Goal: Transaction & Acquisition: Purchase product/service

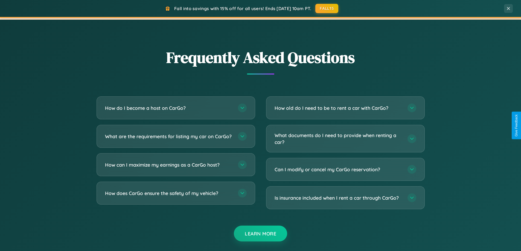
scroll to position [1053, 0]
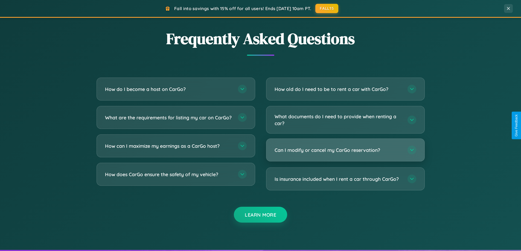
click at [345, 150] on h3 "Can I modify or cancel my CarGo reservation?" at bounding box center [339, 150] width 128 height 7
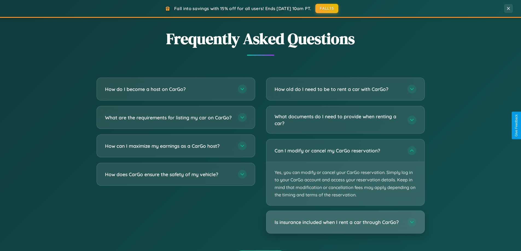
click at [345, 223] on h3 "Is insurance included when I rent a car through CarGo?" at bounding box center [339, 222] width 128 height 7
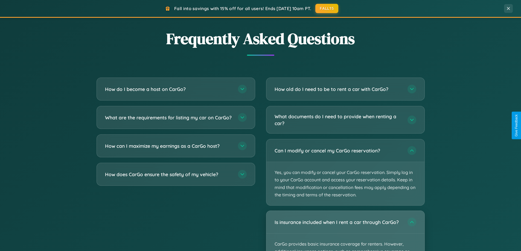
click at [345, 231] on div "Is insurance included when I rent a car through CarGo?" at bounding box center [346, 222] width 158 height 22
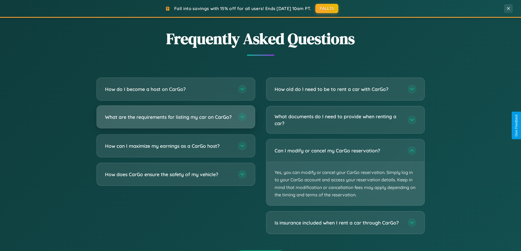
click at [176, 120] on h3 "What are the requirements for listing my car on CarGo?" at bounding box center [169, 117] width 128 height 7
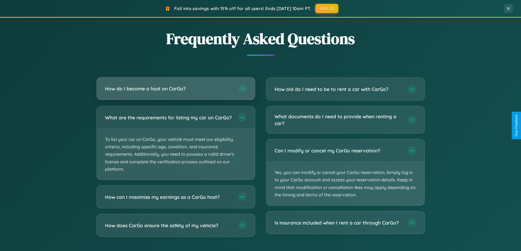
click at [176, 89] on h3 "How do I become a host on CarGo?" at bounding box center [169, 88] width 128 height 7
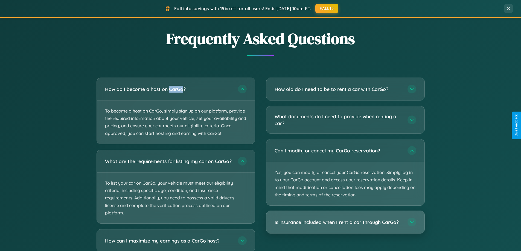
click at [345, 223] on h3 "Is insurance included when I rent a car through CarGo?" at bounding box center [339, 222] width 128 height 7
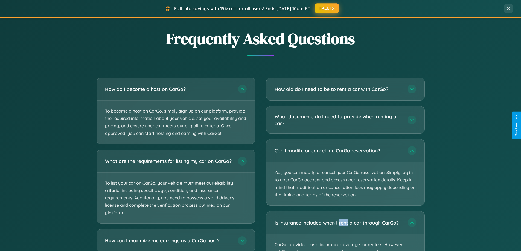
click at [327, 8] on button "FALL15" at bounding box center [327, 8] width 24 height 10
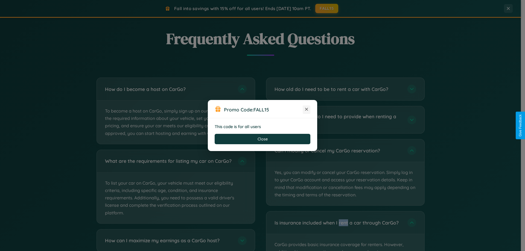
click at [307, 110] on icon at bounding box center [306, 109] width 5 height 5
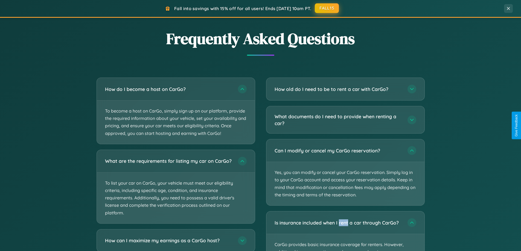
click at [327, 8] on button "FALL15" at bounding box center [327, 8] width 24 height 10
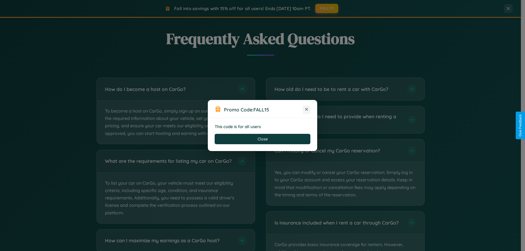
click at [307, 110] on icon at bounding box center [306, 109] width 5 height 5
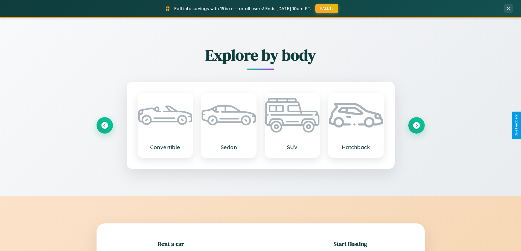
scroll to position [118, 0]
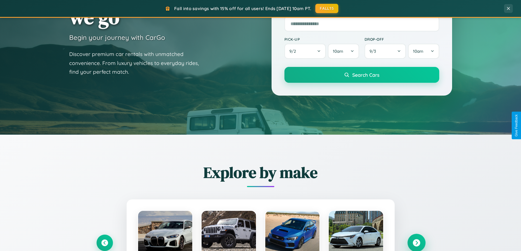
click at [416, 243] on icon at bounding box center [416, 243] width 7 height 7
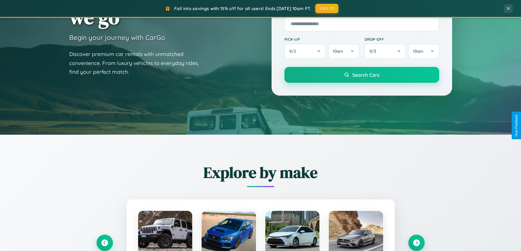
scroll to position [548, 0]
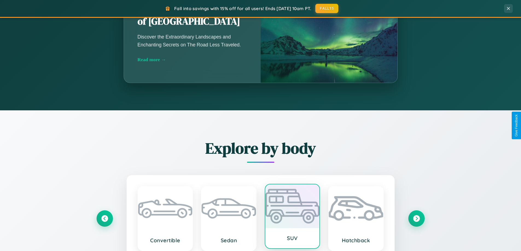
click at [292, 218] on div at bounding box center [292, 207] width 54 height 44
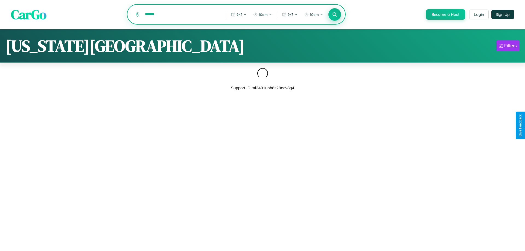
type input "******"
click at [334, 15] on icon at bounding box center [334, 14] width 5 height 5
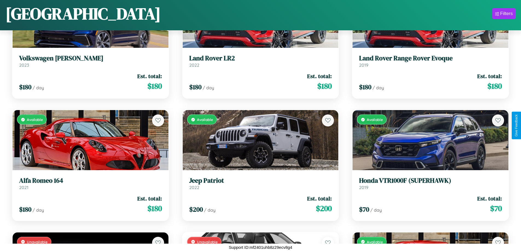
scroll to position [567, 0]
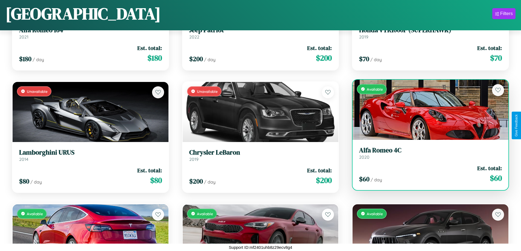
click at [427, 154] on h3 "Alfa Romeo 4C" at bounding box center [430, 151] width 143 height 8
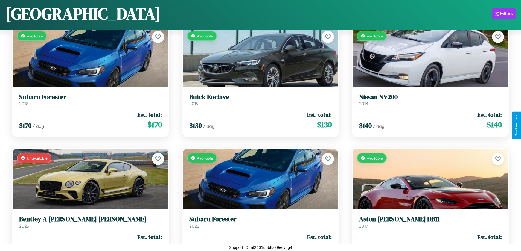
scroll to position [2405, 0]
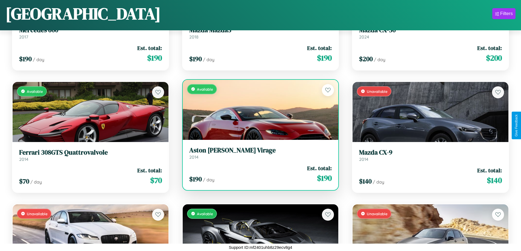
click at [258, 174] on div "$ 190 / day Est. total: $ 190" at bounding box center [260, 173] width 143 height 19
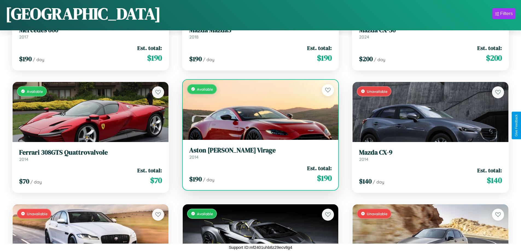
click at [258, 174] on div "$ 190 / day Est. total: $ 190" at bounding box center [260, 173] width 143 height 19
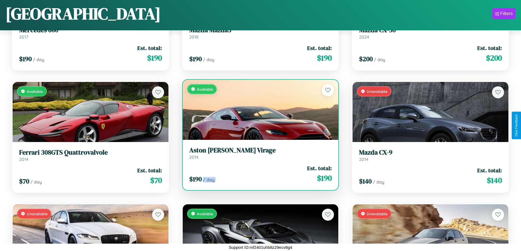
click at [258, 174] on div "$ 190 / day Est. total: $ 190" at bounding box center [260, 173] width 143 height 19
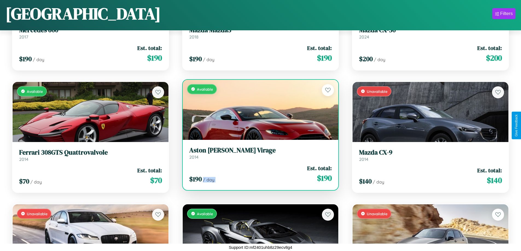
click at [258, 174] on div "$ 190 / day Est. total: $ 190" at bounding box center [260, 173] width 143 height 19
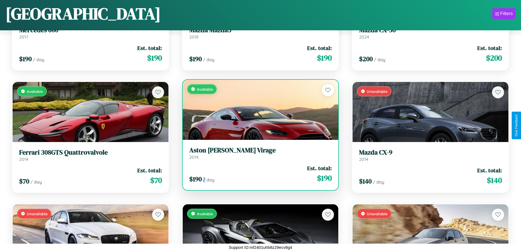
click at [258, 174] on div "$ 190 / day Est. total: $ 190" at bounding box center [260, 173] width 143 height 19
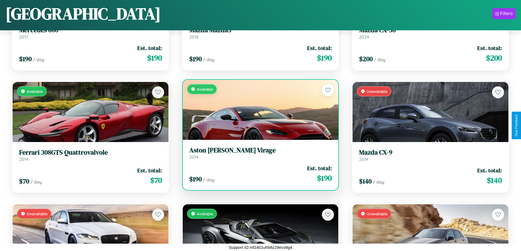
click at [258, 153] on h3 "Aston [PERSON_NAME] Virage" at bounding box center [260, 151] width 143 height 8
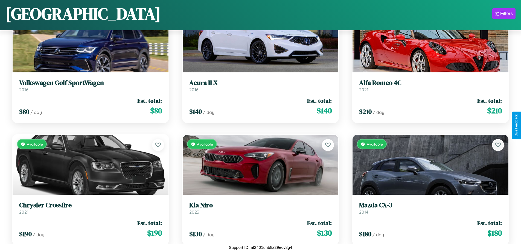
scroll to position [322, 0]
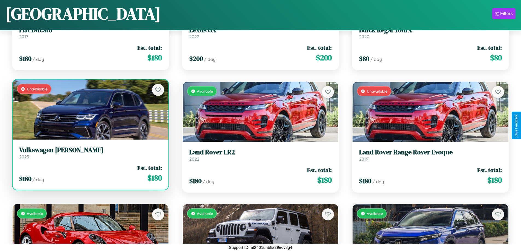
click at [90, 155] on link "Volkswagen Corrado 2023" at bounding box center [90, 152] width 143 height 13
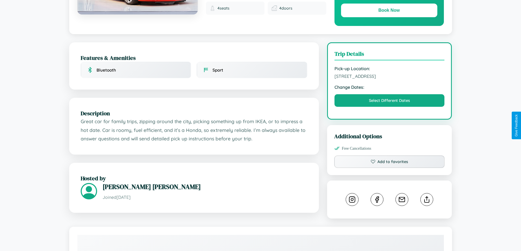
scroll to position [185, 0]
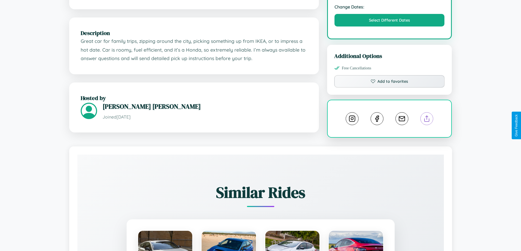
click at [427, 120] on line at bounding box center [427, 118] width 0 height 4
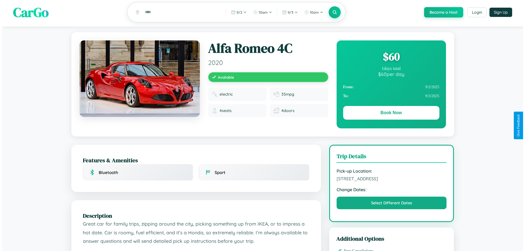
scroll to position [0, 0]
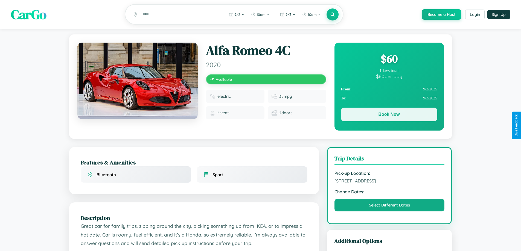
click at [389, 116] on button "Book Now" at bounding box center [389, 115] width 96 height 14
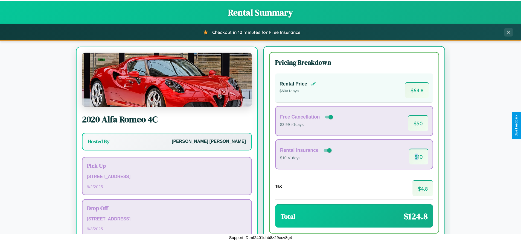
scroll to position [25, 0]
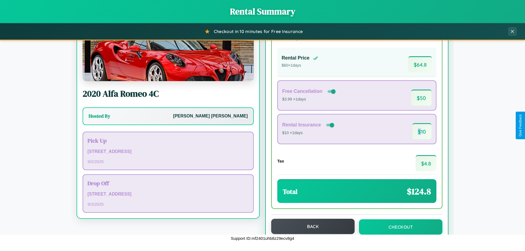
click at [311, 227] on button "Back" at bounding box center [312, 226] width 83 height 15
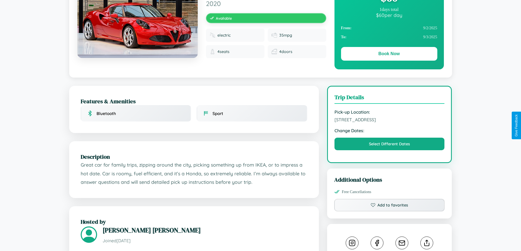
scroll to position [303, 0]
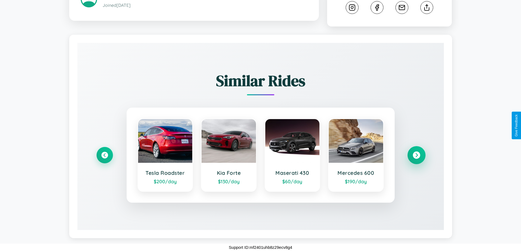
click at [416, 155] on icon at bounding box center [416, 155] width 7 height 7
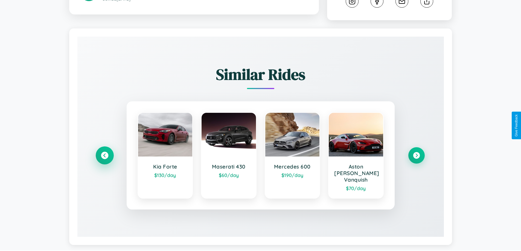
click at [105, 159] on icon at bounding box center [104, 155] width 7 height 7
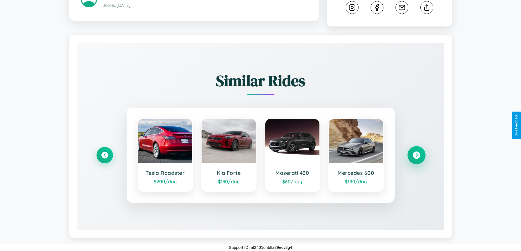
click at [416, 155] on icon at bounding box center [416, 155] width 7 height 7
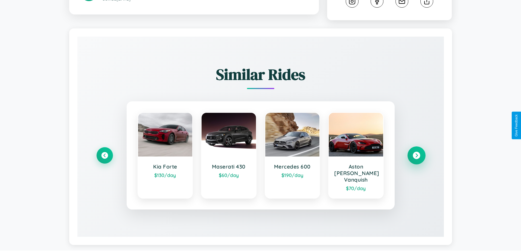
click at [416, 159] on icon at bounding box center [416, 155] width 7 height 7
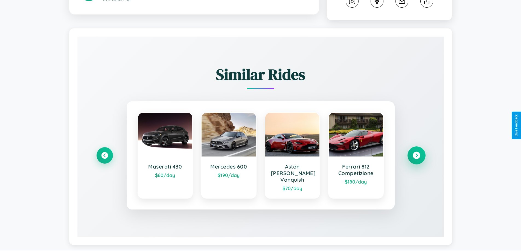
click at [416, 159] on icon at bounding box center [416, 155] width 7 height 7
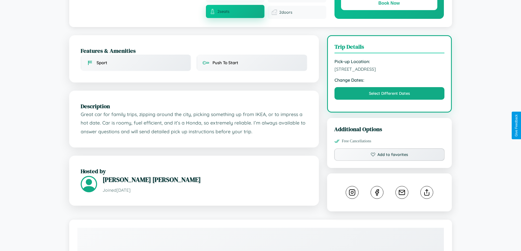
scroll to position [147, 0]
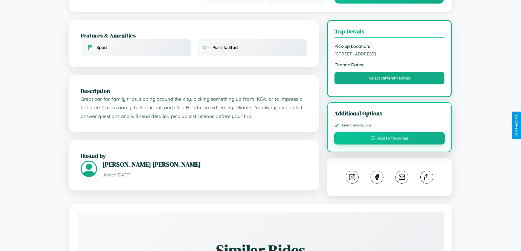
click at [390, 132] on button "Add to favorites" at bounding box center [389, 138] width 111 height 13
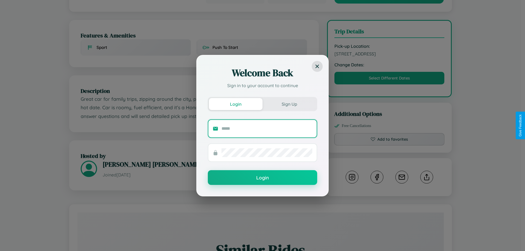
click at [267, 129] on input "text" at bounding box center [267, 129] width 91 height 9
type input "**********"
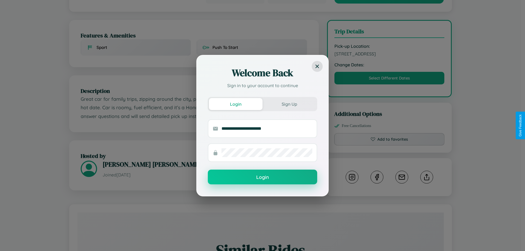
click at [263, 177] on button "Login" at bounding box center [262, 177] width 109 height 15
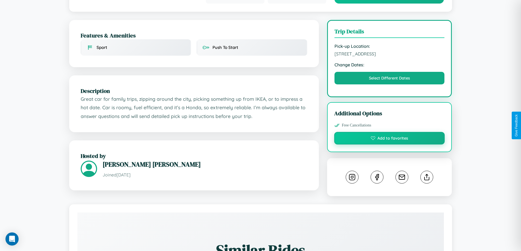
click at [390, 132] on button "Add to favorites" at bounding box center [389, 138] width 111 height 13
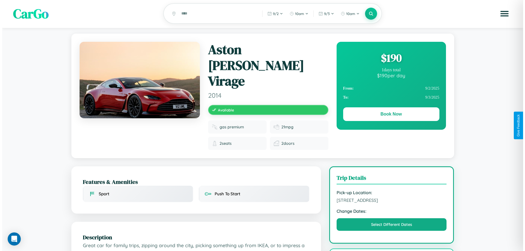
scroll to position [0, 0]
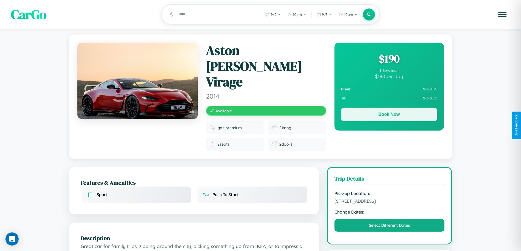
click at [389, 115] on button "Book Now" at bounding box center [389, 115] width 96 height 14
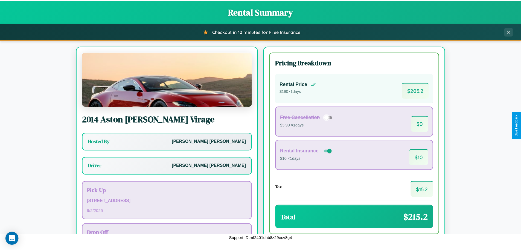
scroll to position [39, 0]
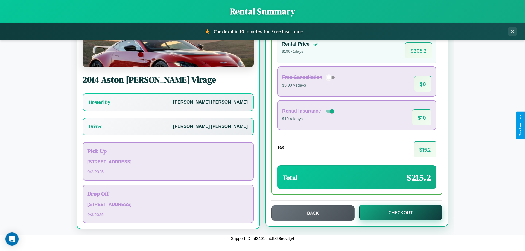
click at [397, 213] on button "Checkout" at bounding box center [400, 212] width 83 height 15
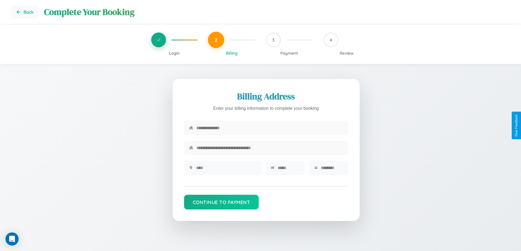
click at [270, 129] on input "text" at bounding box center [269, 127] width 147 height 13
type input "**********"
click at [226, 170] on input "text" at bounding box center [226, 167] width 61 height 13
type input "********"
click at [289, 170] on input "text" at bounding box center [289, 167] width 22 height 13
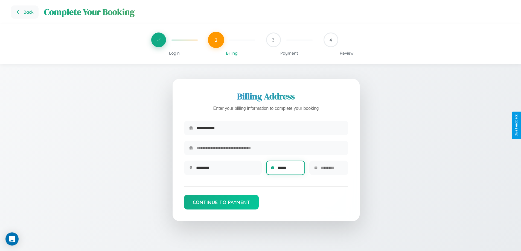
type input "*****"
click at [332, 170] on input "text" at bounding box center [332, 167] width 22 height 13
type input "*****"
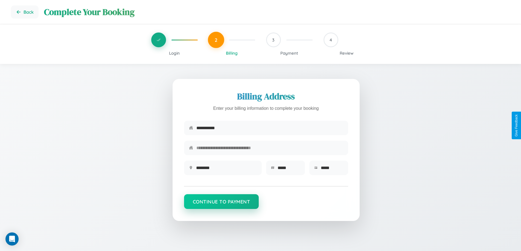
click at [221, 204] on button "Continue to Payment" at bounding box center [221, 202] width 75 height 15
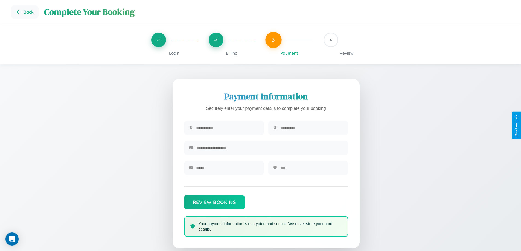
click at [227, 128] on input "text" at bounding box center [227, 127] width 63 height 13
type input "*****"
click at [312, 128] on input "text" at bounding box center [311, 127] width 63 height 13
type input "*********"
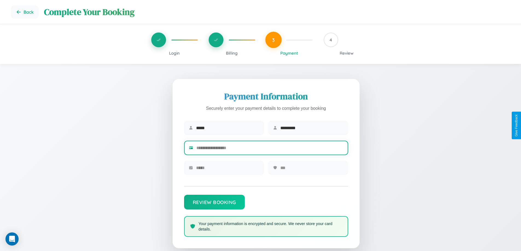
click at [270, 149] on input "text" at bounding box center [269, 147] width 147 height 13
type input "**********"
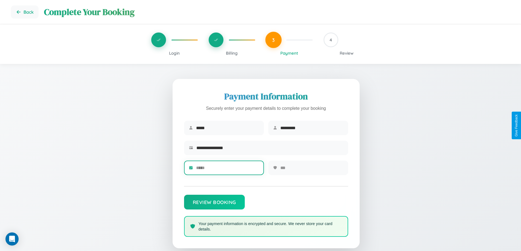
click at [227, 170] on input "text" at bounding box center [227, 167] width 63 height 13
type input "*****"
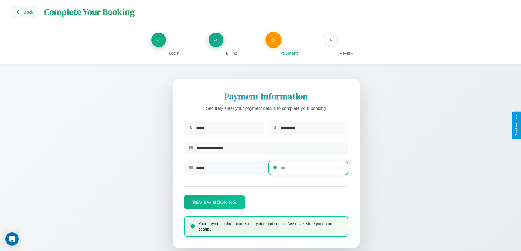
click at [312, 170] on input "text" at bounding box center [311, 167] width 63 height 13
type input "***"
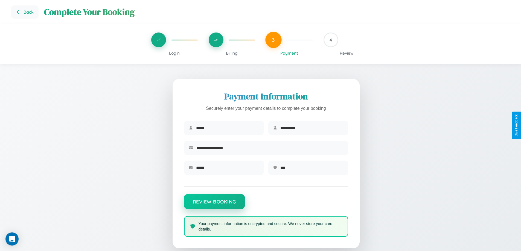
click at [214, 205] on button "Review Booking" at bounding box center [214, 202] width 61 height 15
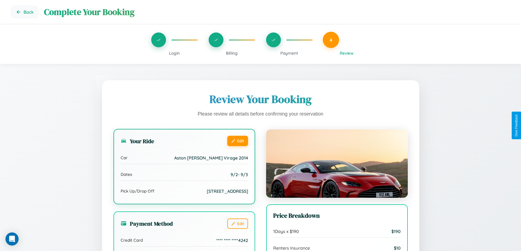
click at [238, 141] on button "Edit" at bounding box center [237, 141] width 21 height 10
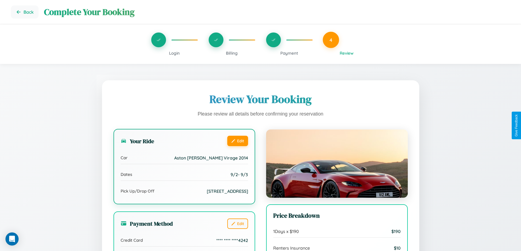
click at [238, 141] on button "Edit" at bounding box center [237, 141] width 21 height 10
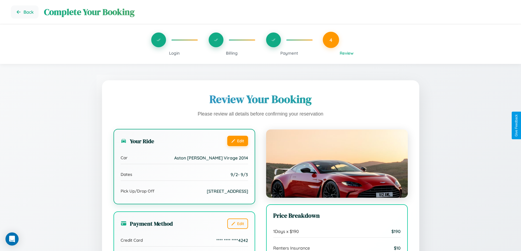
click at [238, 141] on button "Edit" at bounding box center [237, 141] width 21 height 10
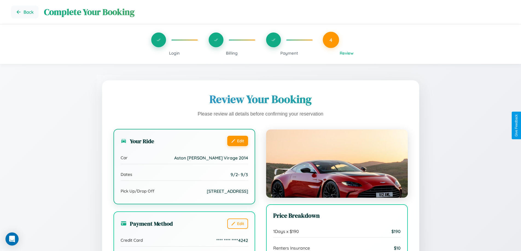
click at [238, 141] on button "Edit" at bounding box center [237, 141] width 21 height 10
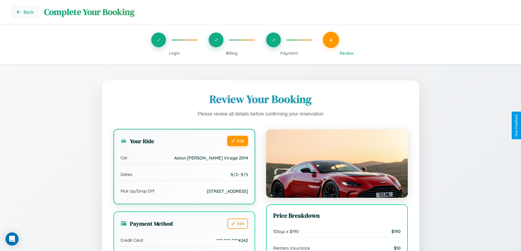
click at [238, 141] on button "Edit" at bounding box center [237, 141] width 21 height 10
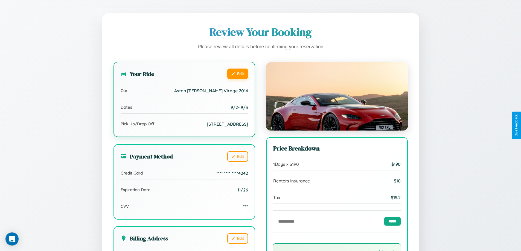
scroll to position [151, 0]
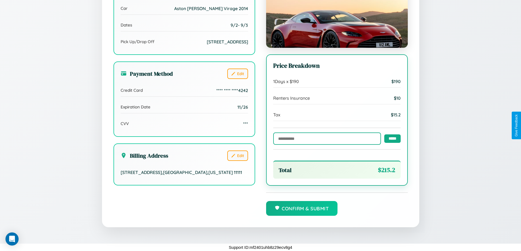
click at [326, 138] on input "text" at bounding box center [327, 139] width 108 height 12
type input "******"
click at [391, 138] on input "*****" at bounding box center [392, 138] width 16 height 8
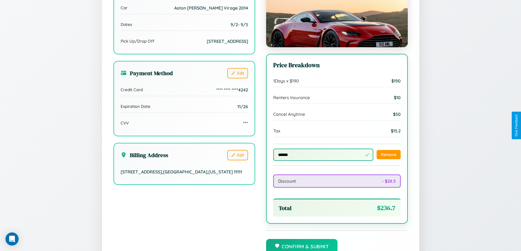
scroll to position [189, 0]
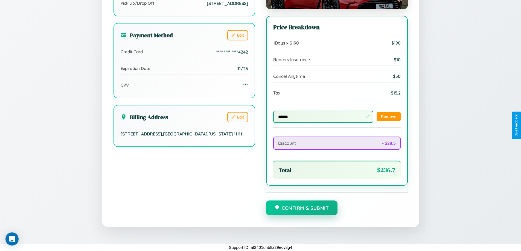
click at [302, 209] on button "Confirm & Submit" at bounding box center [302, 208] width 72 height 15
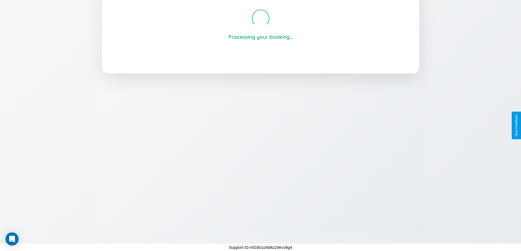
scroll to position [104, 0]
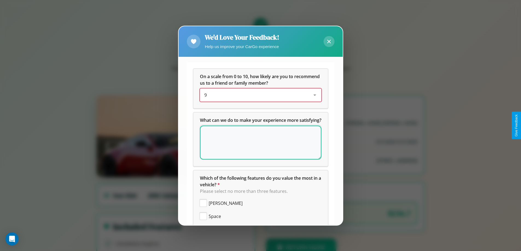
click at [259, 95] on div "9" at bounding box center [256, 95] width 104 height 7
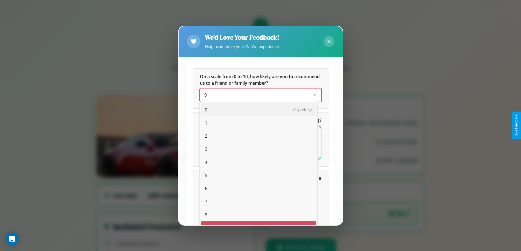
scroll to position [10, 22]
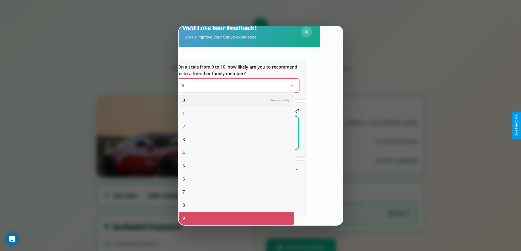
click at [184, 114] on span "1" at bounding box center [184, 113] width 2 height 7
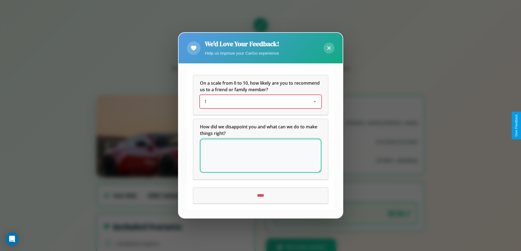
scroll to position [0, 0]
click at [261, 156] on textarea at bounding box center [260, 156] width 121 height 34
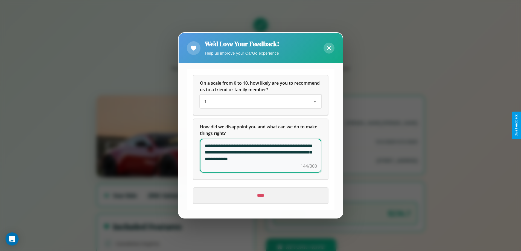
type textarea "**********"
click at [261, 196] on input "****" at bounding box center [260, 196] width 135 height 15
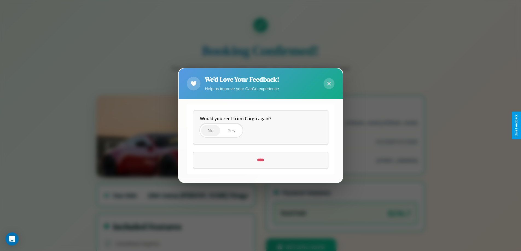
click at [210, 131] on span "No" at bounding box center [211, 131] width 6 height 6
click at [261, 160] on input "****" at bounding box center [260, 160] width 135 height 15
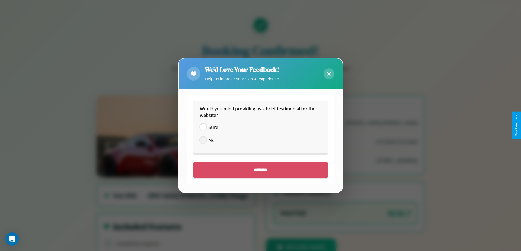
click at [203, 141] on span at bounding box center [203, 141] width 7 height 7
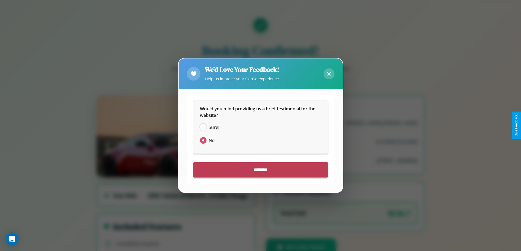
click at [261, 170] on input "********" at bounding box center [260, 170] width 135 height 15
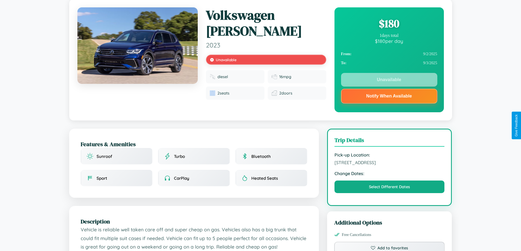
scroll to position [76, 0]
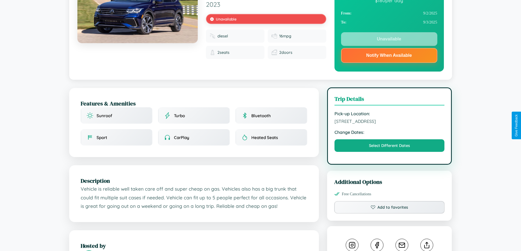
click at [390, 124] on span "1589 Broadway Sydney New South Wales 49417 Australia" at bounding box center [390, 121] width 110 height 5
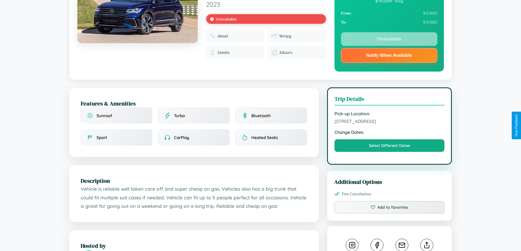
click at [390, 124] on span "1589 Broadway Sydney New South Wales 49417 Australia" at bounding box center [390, 121] width 110 height 5
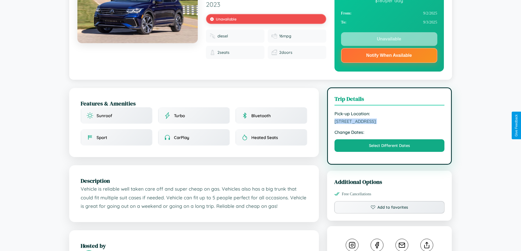
click at [390, 124] on span "1589 Broadway Sydney New South Wales 49417 Australia" at bounding box center [390, 121] width 110 height 5
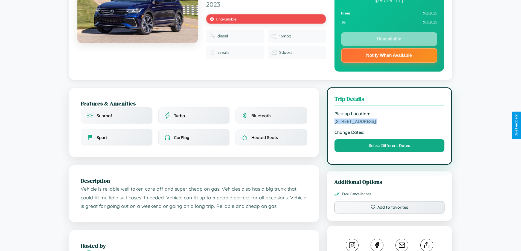
click at [390, 124] on span "1589 Broadway Sydney New South Wales 49417 Australia" at bounding box center [390, 121] width 110 height 5
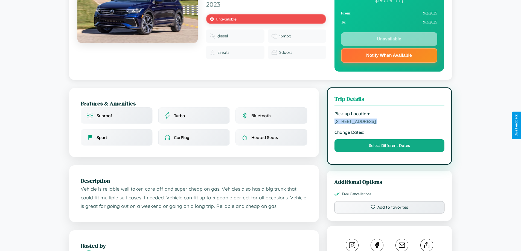
click at [390, 124] on span "1589 Broadway Sydney New South Wales 49417 Australia" at bounding box center [390, 121] width 110 height 5
